Goal: Information Seeking & Learning: Check status

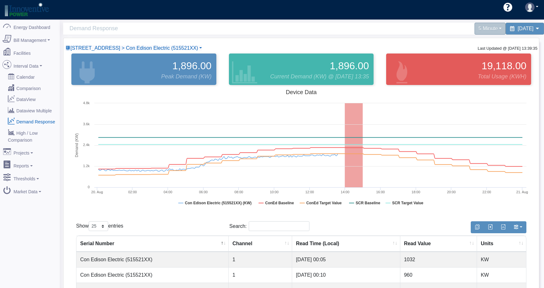
select select "25"
click at [24, 159] on link "Reports" at bounding box center [29, 164] width 61 height 13
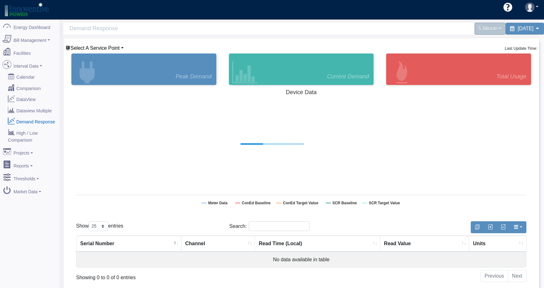
select select "25"
click at [105, 47] on span "Select A Service Point" at bounding box center [95, 47] width 49 height 5
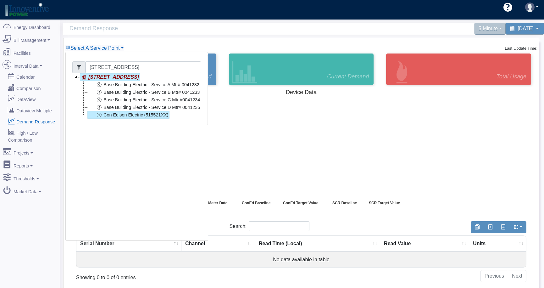
click at [114, 116] on link "Con Edison Electric (515521XX)" at bounding box center [128, 115] width 82 height 8
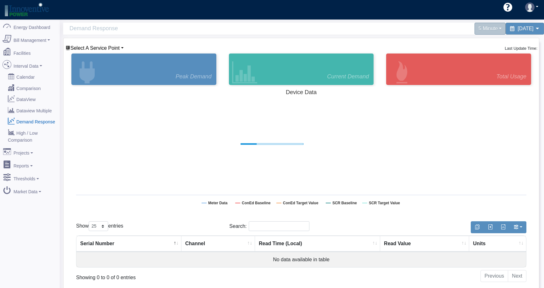
select select "25"
click at [110, 47] on span "Select A Service Point" at bounding box center [95, 47] width 49 height 5
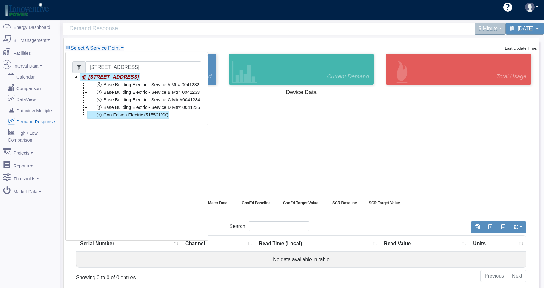
click at [124, 115] on link "Con Edison Electric (515521XX)" at bounding box center [128, 115] width 82 height 8
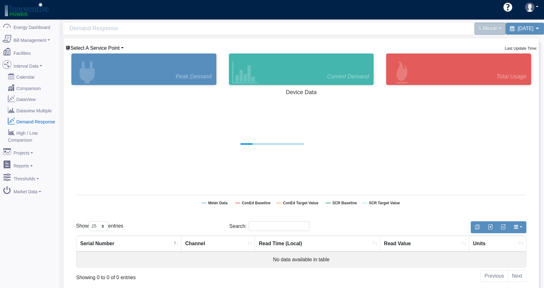
select select "25"
click at [114, 47] on span "Select A Service Point" at bounding box center [95, 47] width 49 height 5
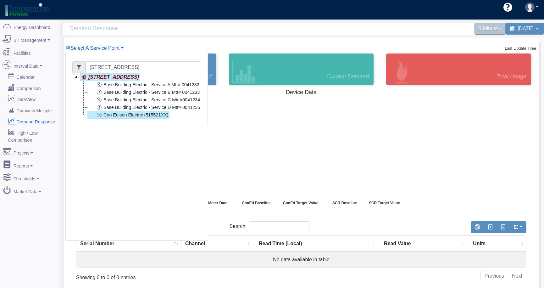
click at [129, 112] on link "Con Edison Electric (515521XX)" at bounding box center [128, 115] width 82 height 8
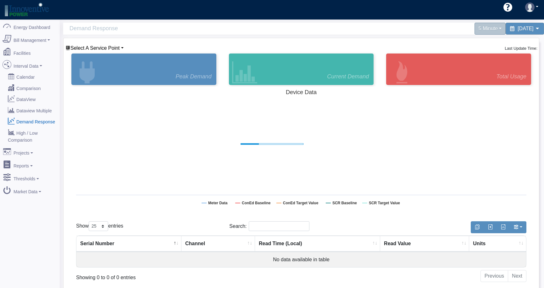
select select "25"
click at [105, 48] on span "Select A Service Point" at bounding box center [95, 47] width 49 height 5
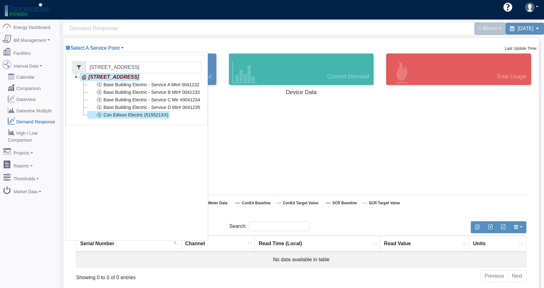
click at [114, 114] on link "Con Edison Electric (515521XX)" at bounding box center [128, 115] width 82 height 8
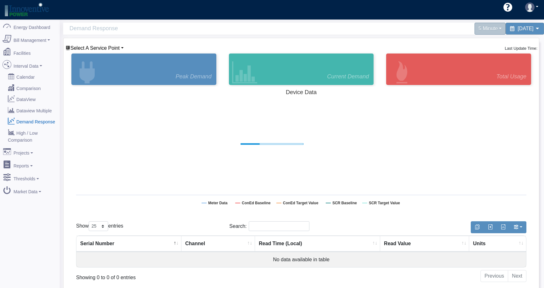
select select "25"
click at [109, 48] on span "Select A Service Point" at bounding box center [95, 47] width 49 height 5
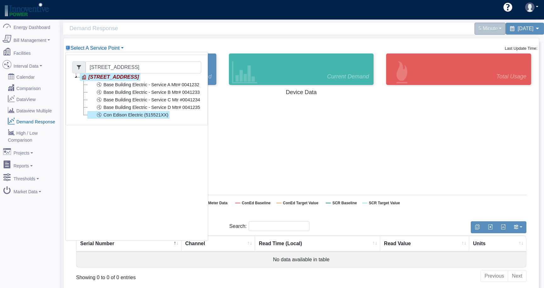
click at [121, 113] on link "Con Edison Electric (515521XX)" at bounding box center [128, 115] width 82 height 8
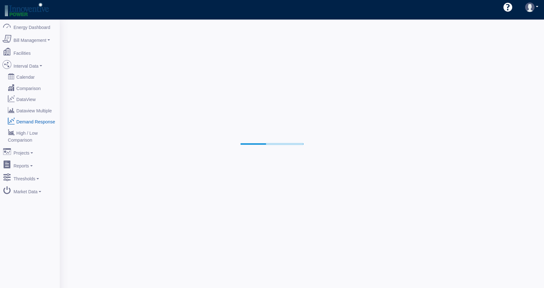
select select "25"
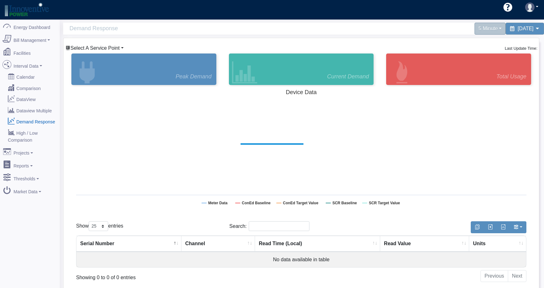
click at [112, 48] on span "Select A Service Point" at bounding box center [95, 47] width 49 height 5
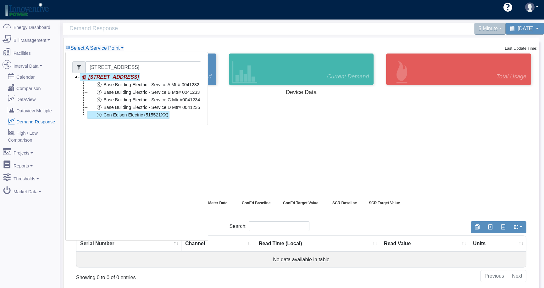
click at [116, 117] on link "Con Edison Electric (515521XX)" at bounding box center [128, 115] width 82 height 8
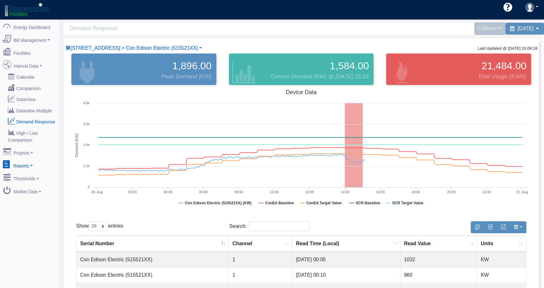
click at [33, 160] on link "Reports" at bounding box center [29, 164] width 61 height 13
click at [26, 171] on link "Event Performance" at bounding box center [29, 176] width 61 height 11
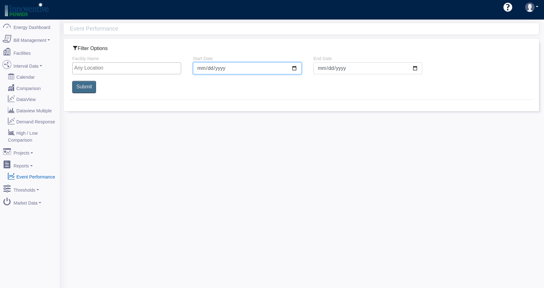
click at [296, 68] on input "[DATE]" at bounding box center [247, 68] width 109 height 12
type input "[DATE]"
click at [103, 67] on input "search" at bounding box center [128, 68] width 108 height 8
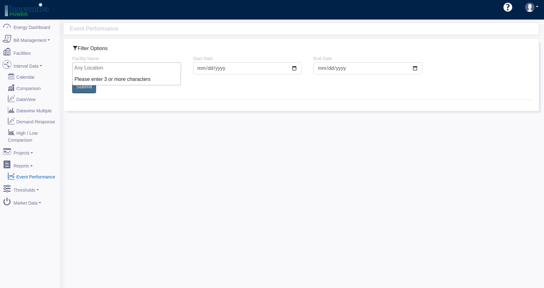
click at [100, 81] on li "Please enter 3 or more characters" at bounding box center [127, 79] width 108 height 11
click at [100, 80] on li "Please enter 3 or more characters" at bounding box center [127, 79] width 108 height 11
click at [85, 90] on input "Submit" at bounding box center [84, 86] width 26 height 13
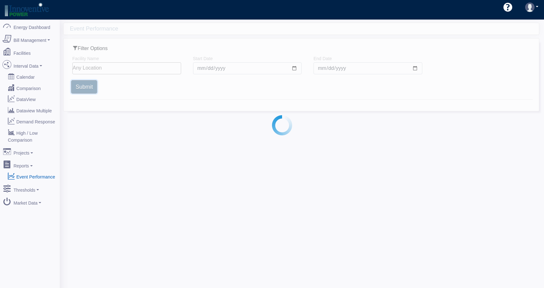
select select "25"
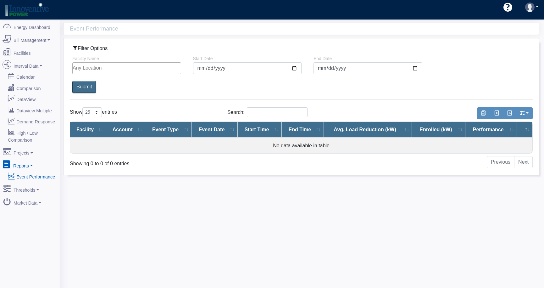
click at [27, 158] on link "Reports" at bounding box center [29, 164] width 61 height 13
click at [22, 97] on link "DataView" at bounding box center [29, 98] width 61 height 11
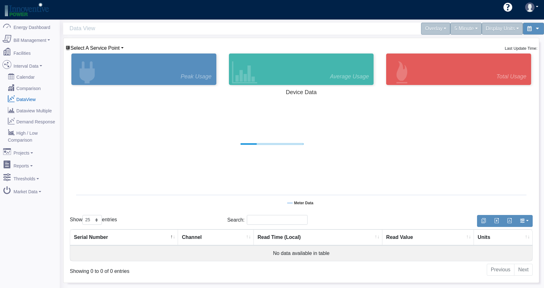
select select "25"
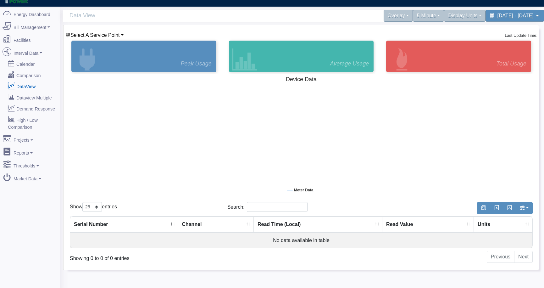
scroll to position [19, 0]
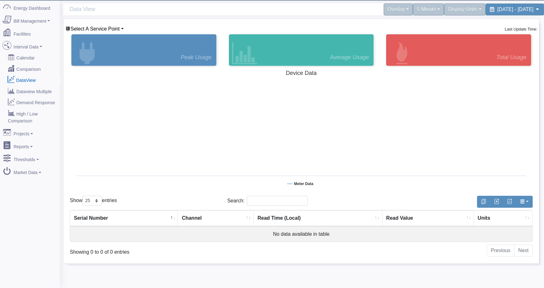
click at [32, 77] on link "DataView" at bounding box center [29, 79] width 61 height 11
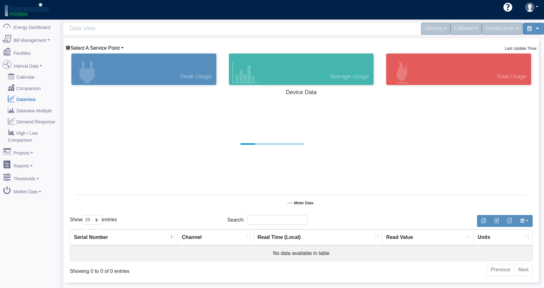
select select "25"
click at [28, 96] on link "DataView" at bounding box center [29, 98] width 61 height 11
select select "25"
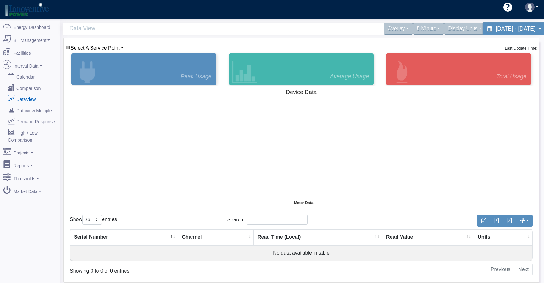
click at [513, 31] on span "July 29, 2025 - July 29, 2025" at bounding box center [516, 28] width 40 height 6
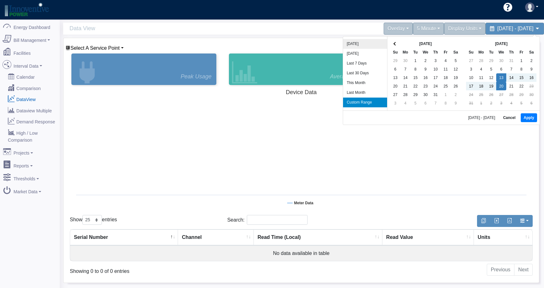
click at [350, 42] on li "Today" at bounding box center [365, 44] width 44 height 10
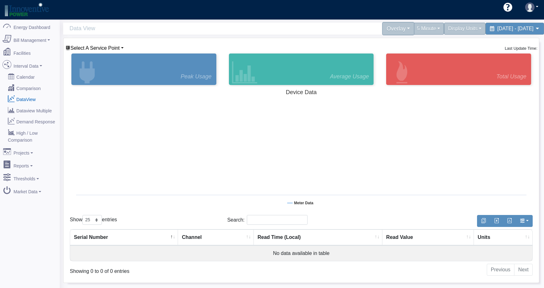
click at [382, 31] on div "Overlay" at bounding box center [398, 28] width 32 height 13
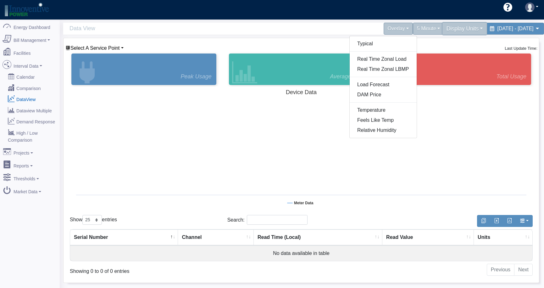
click at [443, 31] on div "Display Units" at bounding box center [466, 28] width 46 height 13
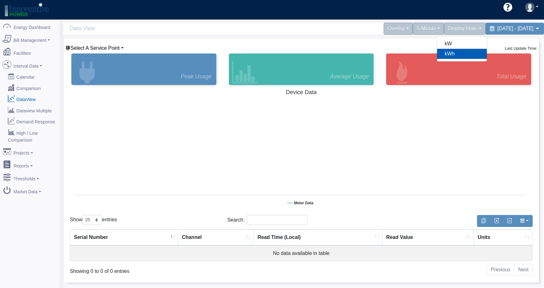
click at [461, 44] on div "Select A Service Point 450 Lexington Avenue 450 Lexington Avenue Base Building …" at bounding box center [301, 48] width 473 height 8
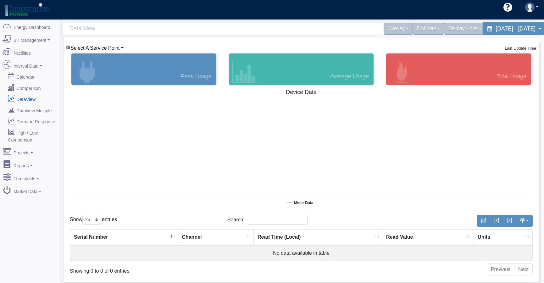
click at [496, 31] on span "[DATE] - [DATE]" at bounding box center [516, 28] width 40 height 6
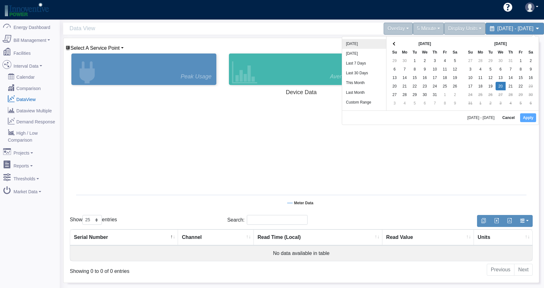
click at [348, 42] on li "[DATE]" at bounding box center [364, 44] width 44 height 10
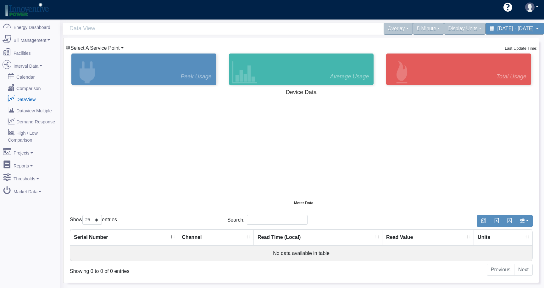
click at [112, 45] on span "Select A Service Point" at bounding box center [95, 47] width 49 height 5
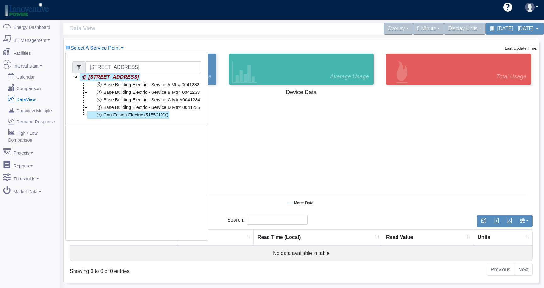
click at [104, 114] on link "Con Edison Electric (515521XX)" at bounding box center [128, 115] width 82 height 8
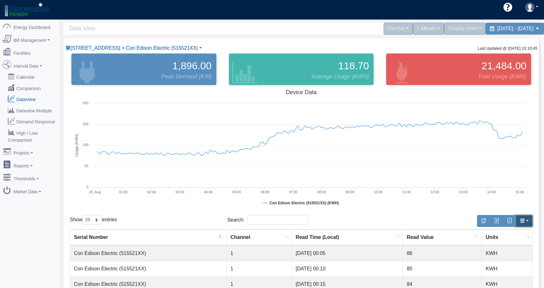
click at [522, 223] on span "button" at bounding box center [522, 220] width 5 height 5
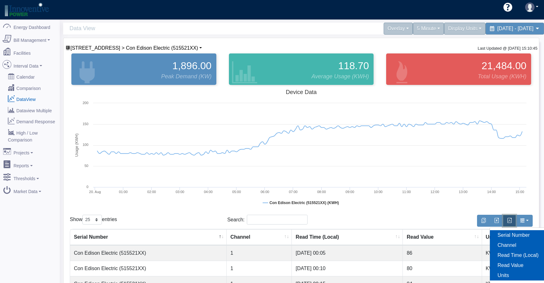
click at [509, 223] on span "button" at bounding box center [509, 220] width 5 height 5
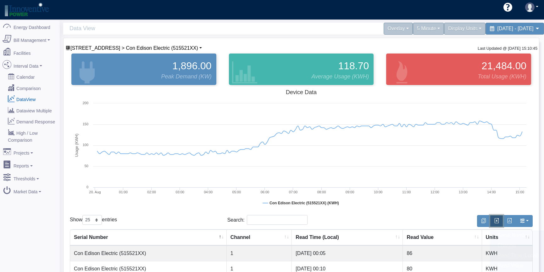
click at [498, 223] on span "button" at bounding box center [496, 220] width 5 height 5
click at [28, 160] on link "Reports" at bounding box center [29, 164] width 61 height 13
click at [27, 171] on link "Event Performance" at bounding box center [29, 176] width 61 height 11
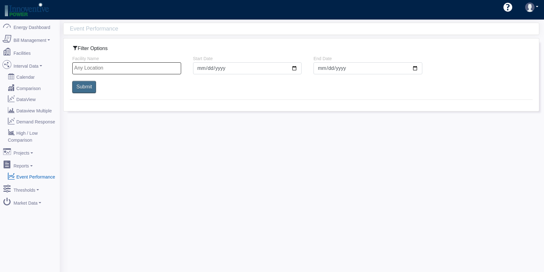
click at [98, 70] on input "search" at bounding box center [128, 68] width 108 height 8
click at [135, 127] on div "Event Performance Filter Options Facility Name Start Date 2025-05-20 End Date 2…" at bounding box center [302, 156] width 485 height 272
click at [23, 116] on link "Demand Response" at bounding box center [29, 121] width 61 height 11
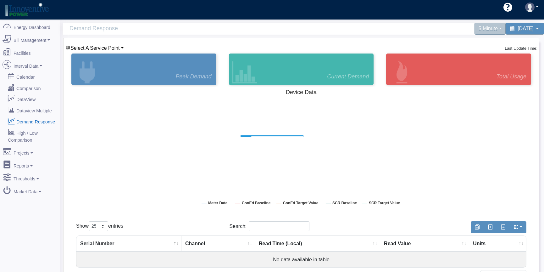
select select "25"
click at [30, 95] on link "DataView" at bounding box center [29, 98] width 61 height 11
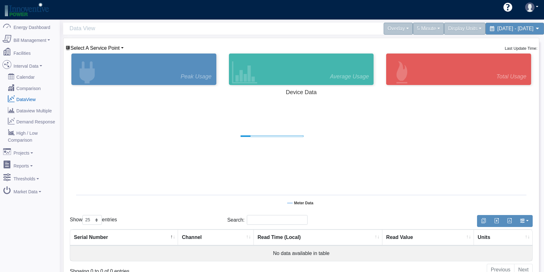
select select "25"
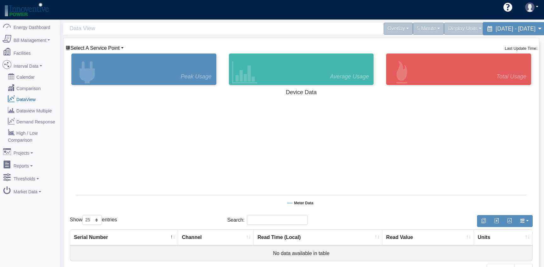
click at [527, 25] on div "[DATE] - [DATE]" at bounding box center [515, 28] width 65 height 13
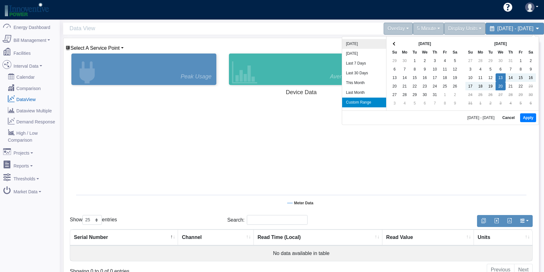
click at [354, 43] on li "[DATE]" at bounding box center [364, 44] width 44 height 10
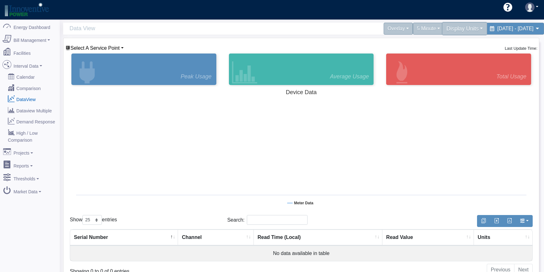
click at [443, 27] on div "Display Units" at bounding box center [466, 28] width 46 height 13
click at [116, 47] on span "Select A Service Point" at bounding box center [95, 47] width 49 height 5
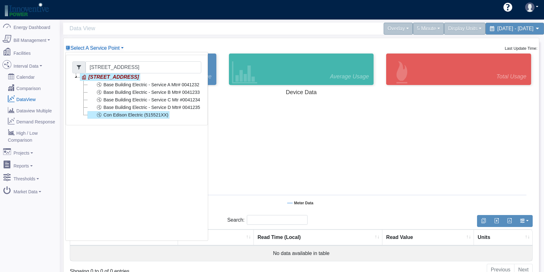
drag, startPoint x: 121, startPoint y: 116, endPoint x: 127, endPoint y: 116, distance: 5.4
click at [122, 116] on link "Con Edison Electric (515521XX)" at bounding box center [128, 115] width 82 height 8
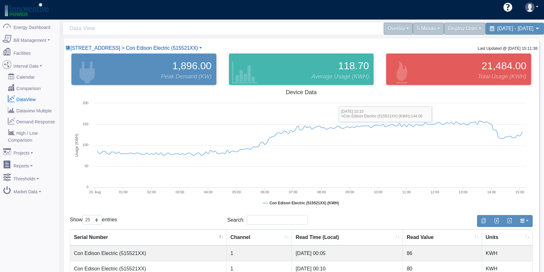
click at [352, 217] on div "Search:" at bounding box center [302, 221] width 148 height 12
click at [41, 39] on link "Bill Management" at bounding box center [29, 38] width 61 height 13
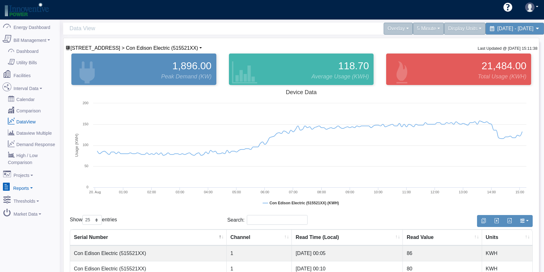
click at [28, 183] on link "Reports" at bounding box center [29, 186] width 61 height 13
click at [31, 193] on link "Event Performance" at bounding box center [29, 198] width 61 height 11
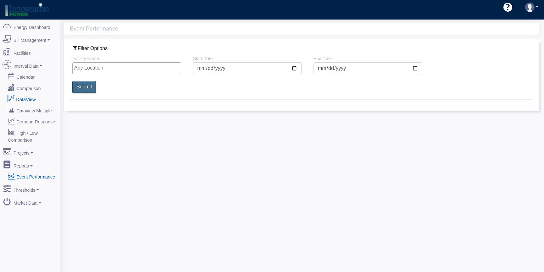
click at [28, 97] on link "DataView" at bounding box center [29, 98] width 61 height 11
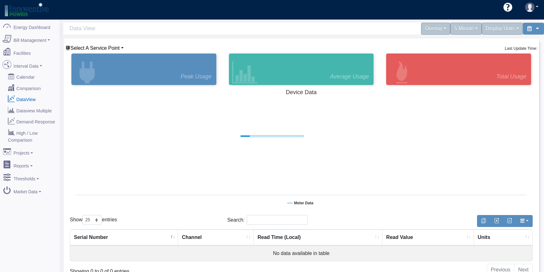
select select "25"
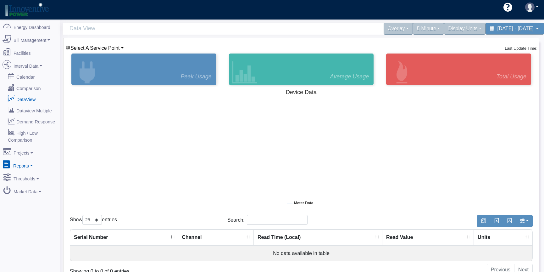
click at [30, 159] on link "Reports" at bounding box center [29, 164] width 61 height 13
click at [30, 171] on link "Event Performance" at bounding box center [29, 176] width 61 height 11
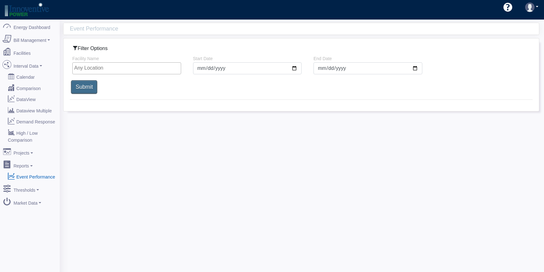
drag, startPoint x: 74, startPoint y: 79, endPoint x: 85, endPoint y: 90, distance: 15.1
click at [75, 80] on div "Submit" at bounding box center [84, 86] width 27 height 15
click at [85, 90] on input "Submit" at bounding box center [84, 86] width 26 height 13
select select "25"
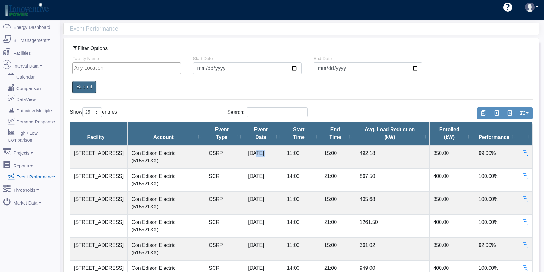
drag, startPoint x: 254, startPoint y: 151, endPoint x: 284, endPoint y: 150, distance: 29.9
click at [284, 150] on tr "[STREET_ADDRESS] Con Edison Electric (515521XX) CSRP [DATE] 11:00 15:00 492.18 …" at bounding box center [301, 156] width 463 height 23
click at [321, 107] on div "Show 10 25 50 100 entries Search:" at bounding box center [301, 112] width 473 height 15
